Goal: Task Accomplishment & Management: Manage account settings

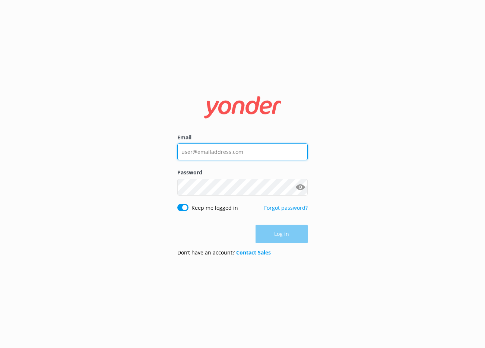
type input "[PERSON_NAME][EMAIL_ADDRESS][DOMAIN_NAME]"
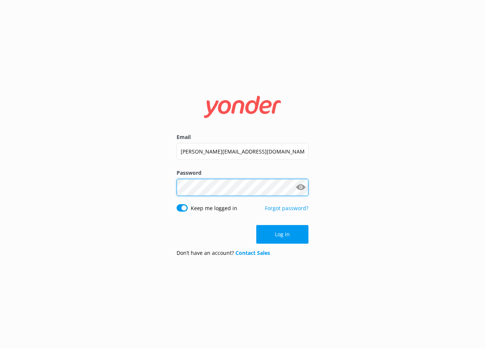
click button "Log in" at bounding box center [282, 234] width 52 height 19
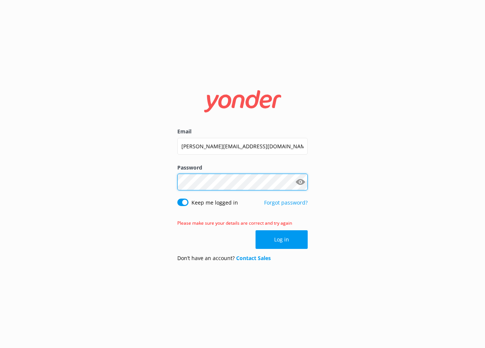
click at [56, 151] on div "Email [PERSON_NAME][EMAIL_ADDRESS][DOMAIN_NAME] Password Show password Keep me …" at bounding box center [242, 174] width 485 height 348
click button "Log in" at bounding box center [282, 239] width 52 height 19
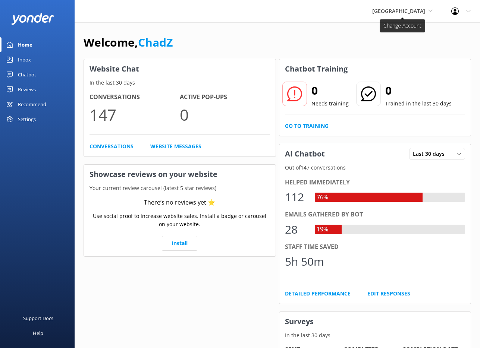
click at [388, 7] on span "[GEOGRAPHIC_DATA]" at bounding box center [402, 11] width 60 height 8
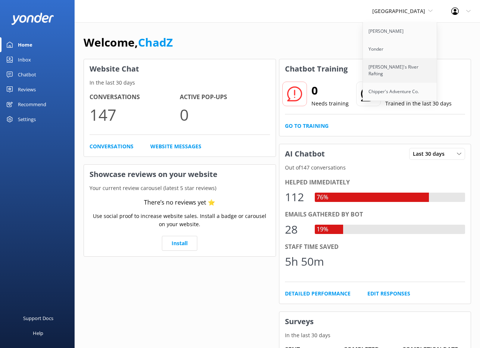
click at [385, 63] on link "[PERSON_NAME]'s River Rafting" at bounding box center [400, 70] width 75 height 25
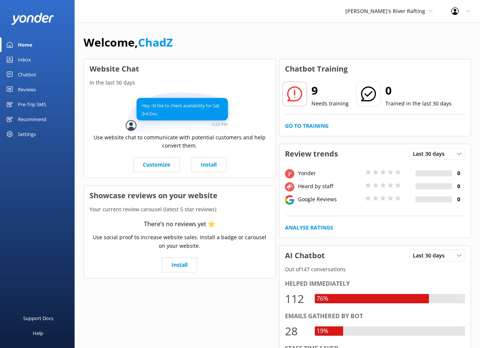
click at [29, 62] on div "Inbox" at bounding box center [24, 59] width 13 height 15
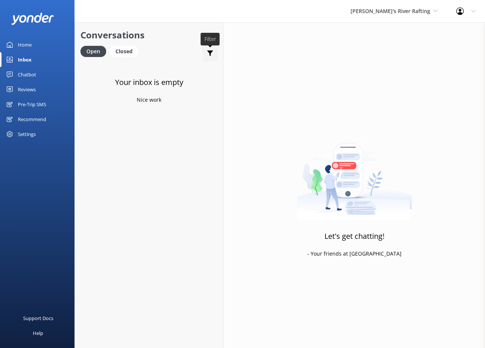
click at [209, 52] on use at bounding box center [210, 54] width 6 height 6
click at [127, 51] on div "Closed" at bounding box center [124, 51] width 28 height 11
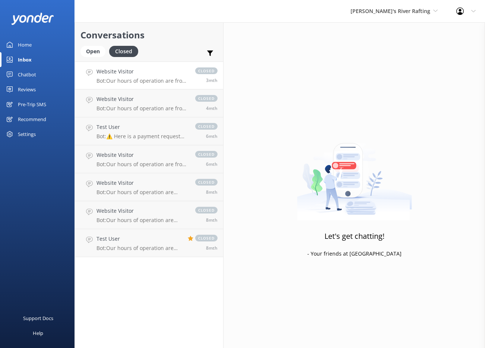
click at [162, 74] on h4 "Website Visitor" at bounding box center [142, 71] width 91 height 8
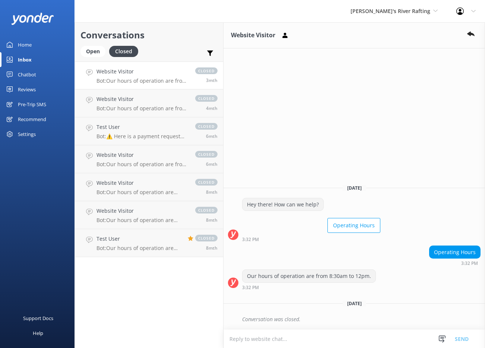
click at [470, 33] on use at bounding box center [470, 34] width 7 height 5
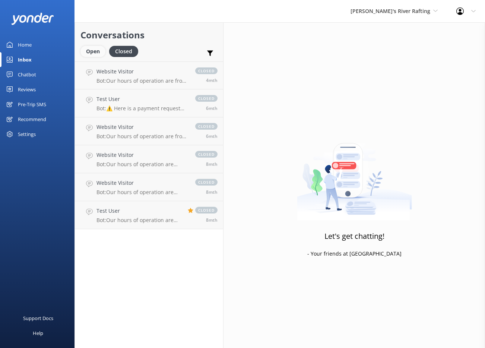
click at [98, 52] on div "Open" at bounding box center [93, 51] width 25 height 11
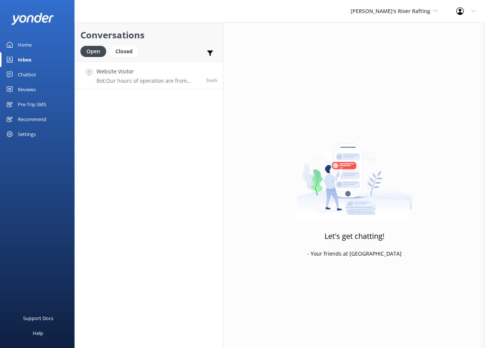
click at [158, 70] on h4 "Website Visitor" at bounding box center [149, 71] width 104 height 8
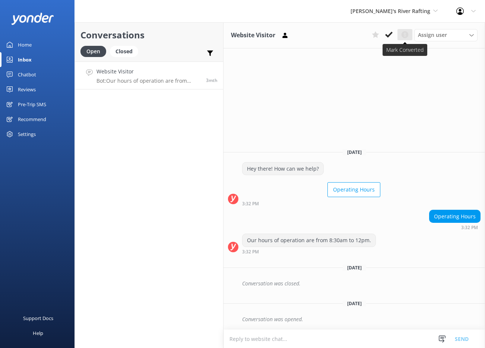
click at [407, 38] on icon at bounding box center [405, 34] width 9 height 9
click at [211, 52] on use at bounding box center [210, 54] width 6 height 6
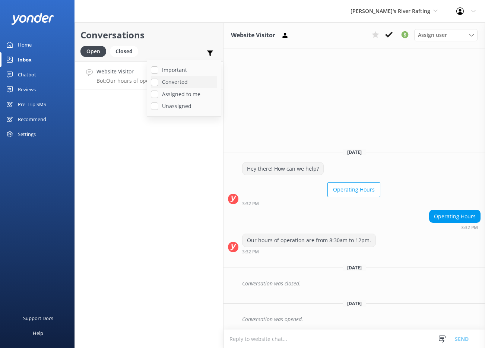
click at [182, 79] on label "Converted" at bounding box center [184, 82] width 66 height 8
click at [158, 79] on input "Converted" at bounding box center [154, 82] width 7 height 7
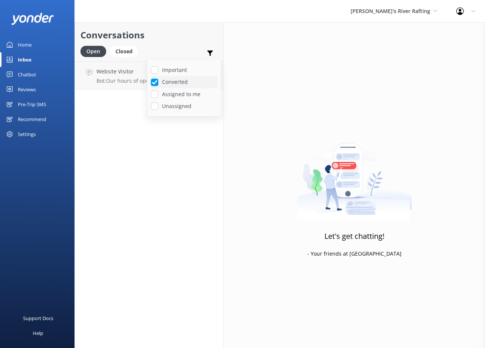
click at [182, 79] on label "Converted" at bounding box center [184, 82] width 66 height 8
click at [158, 79] on input "Converted" at bounding box center [154, 82] width 7 height 7
checkbox input "false"
click at [213, 55] on icon at bounding box center [209, 53] width 7 height 7
click at [175, 83] on p "Bot: Our hours of operation are from 8:30am to 12pm." at bounding box center [149, 81] width 104 height 7
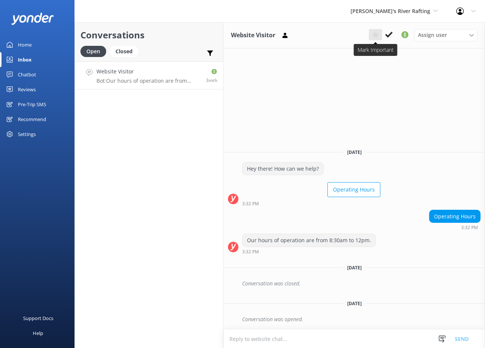
click at [378, 36] on icon at bounding box center [375, 34] width 7 height 7
click at [207, 71] on use at bounding box center [206, 71] width 6 height 5
click at [211, 53] on icon at bounding box center [209, 53] width 7 height 7
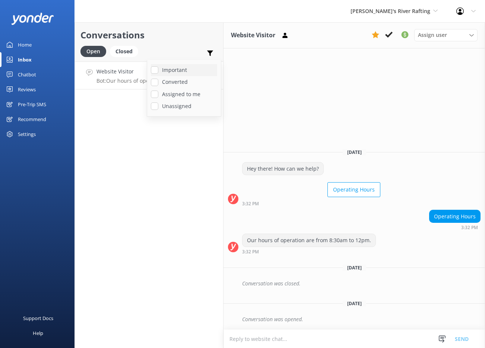
click at [183, 72] on label "Important" at bounding box center [184, 70] width 66 height 8
click at [158, 72] on input "Important" at bounding box center [154, 69] width 7 height 7
checkbox input "true"
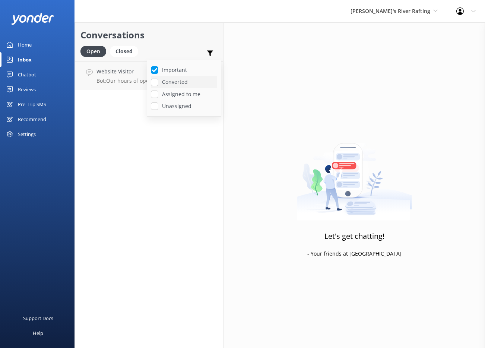
click at [179, 81] on label "Converted" at bounding box center [184, 82] width 66 height 8
click at [158, 81] on input "Converted" at bounding box center [154, 82] width 7 height 7
checkbox input "true"
click at [182, 72] on label "Important" at bounding box center [184, 70] width 66 height 8
click at [158, 72] on input "Important" at bounding box center [154, 69] width 7 height 7
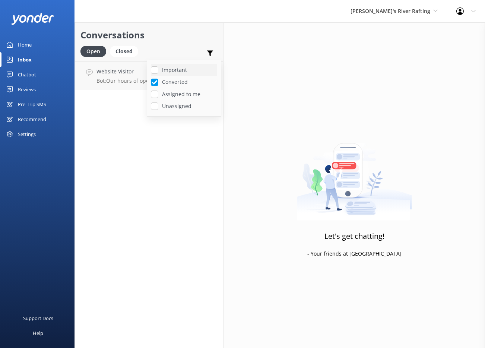
checkbox input "false"
click at [211, 51] on use at bounding box center [210, 54] width 6 height 6
